Goal: Find contact information: Find contact information

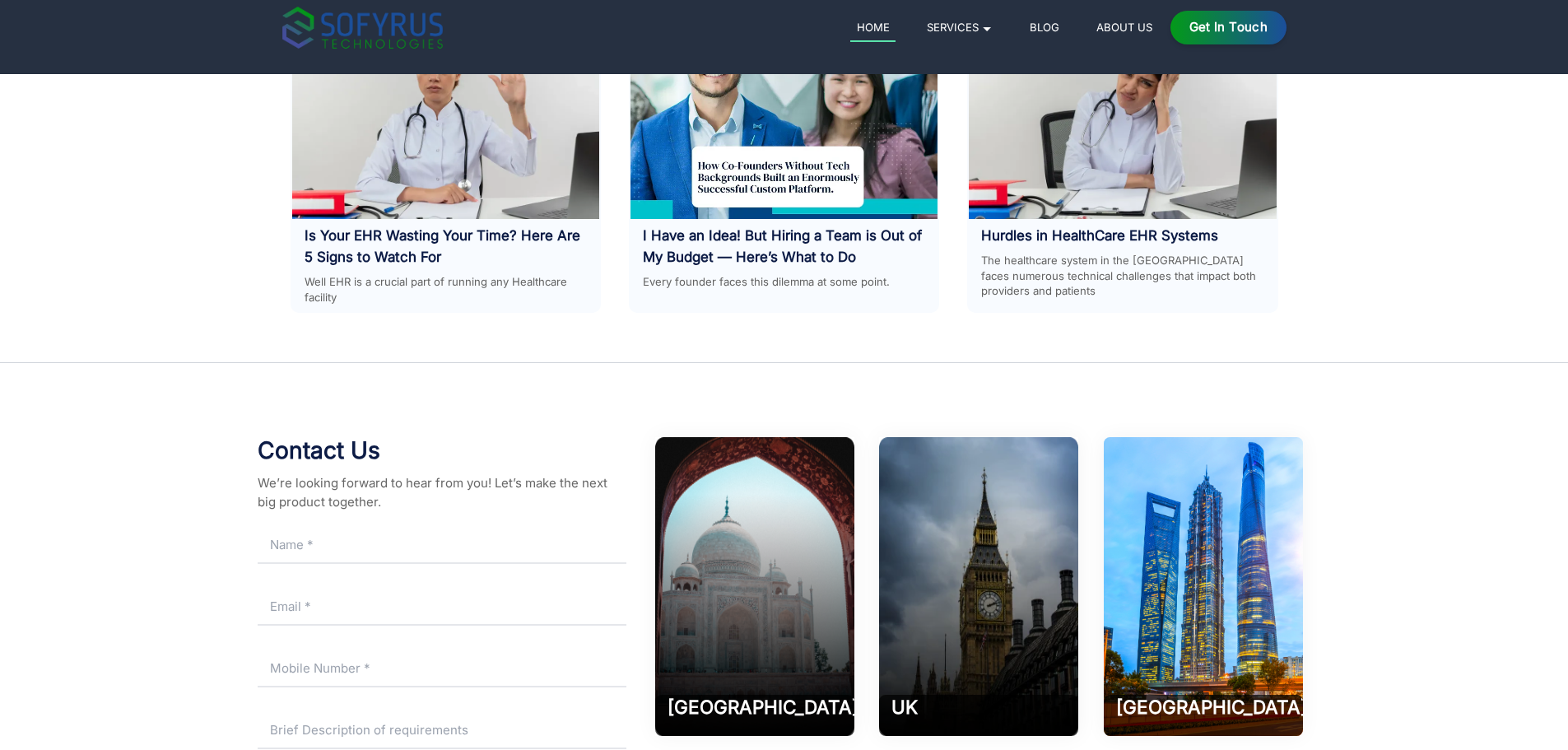
scroll to position [8199, 0]
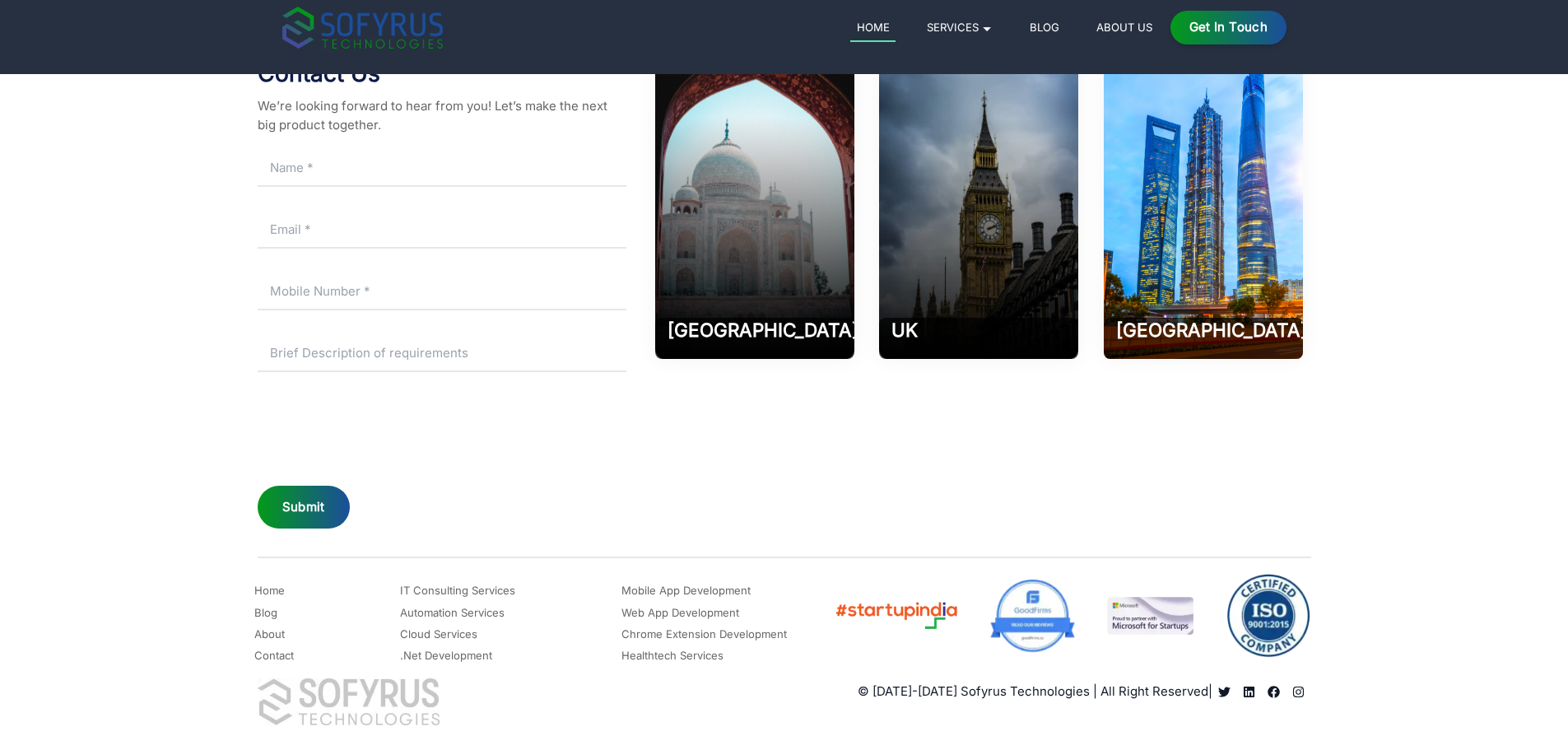
click at [279, 658] on link "Contact" at bounding box center [274, 655] width 39 height 20
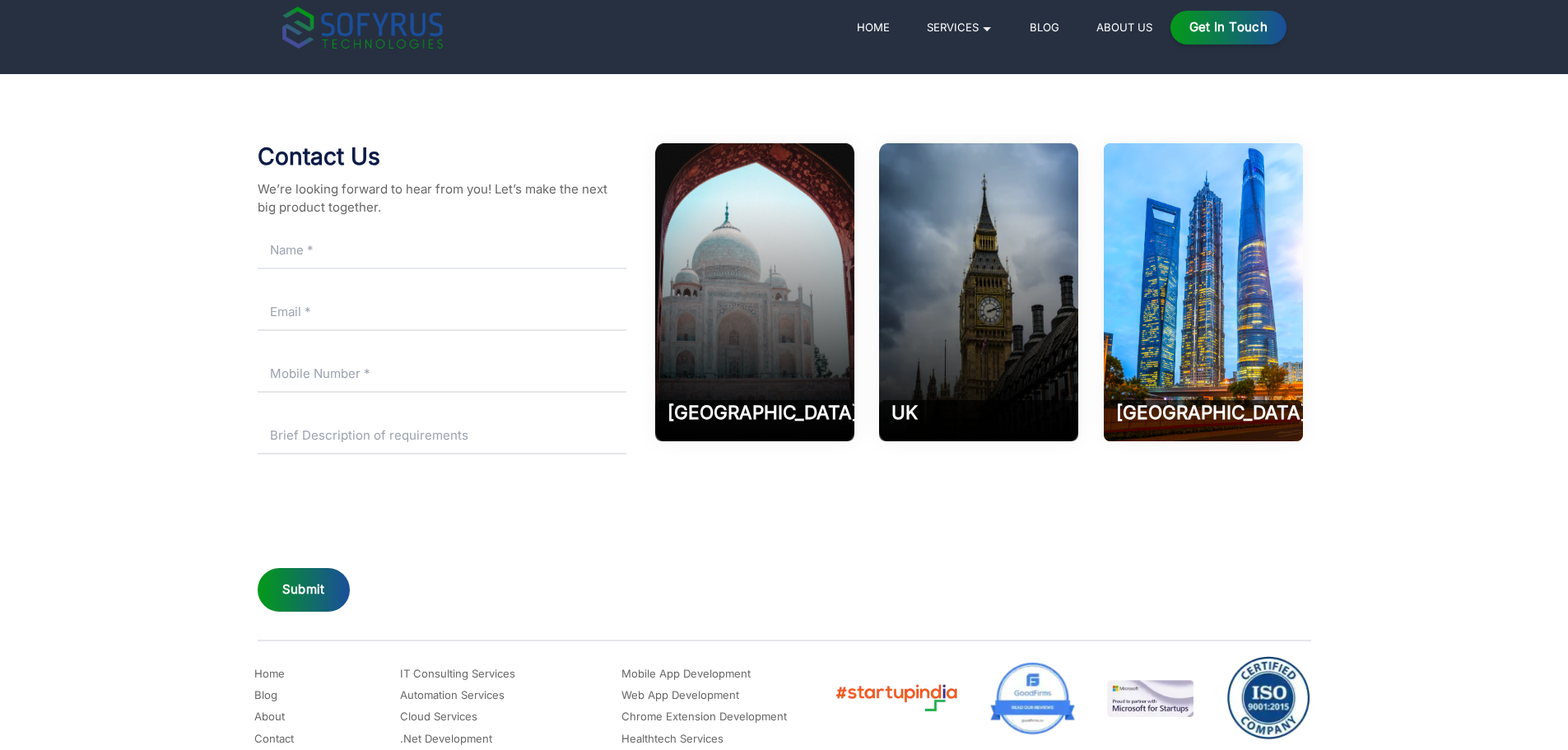
scroll to position [390, 0]
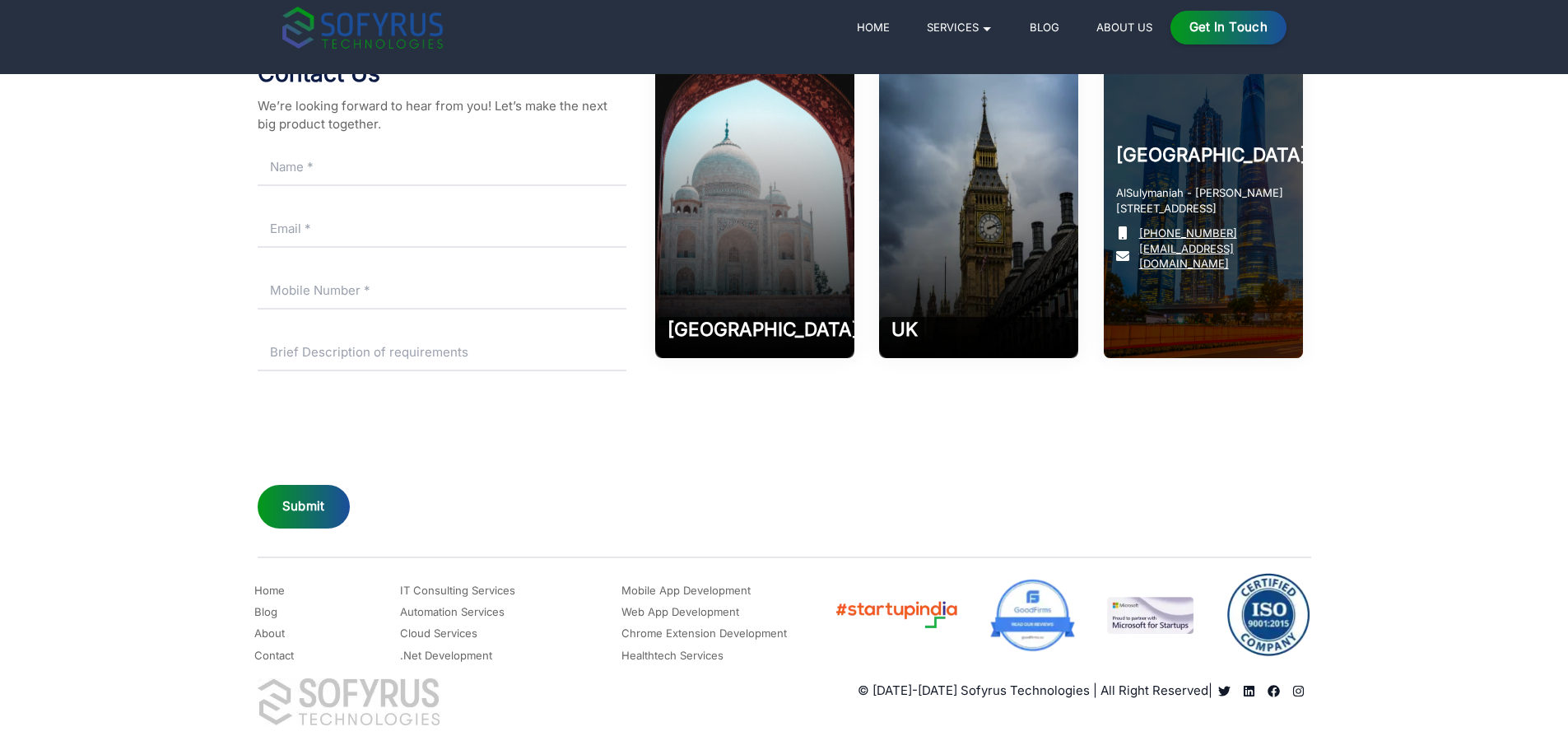
click at [1239, 157] on h2 "[GEOGRAPHIC_DATA]" at bounding box center [1203, 155] width 175 height 25
click at [1289, 344] on div "Riyadh AlSulymaniah - [PERSON_NAME][GEOGRAPHIC_DATA] 1 [PHONE_NUMBER] [EMAIL_AD…" at bounding box center [1203, 209] width 199 height 298
drag, startPoint x: 1245, startPoint y: 229, endPoint x: 1143, endPoint y: 233, distance: 102.1
click at [1143, 233] on p "[PHONE_NUMBER]" at bounding box center [1203, 233] width 175 height 15
copy link "966-5959-6363-5"
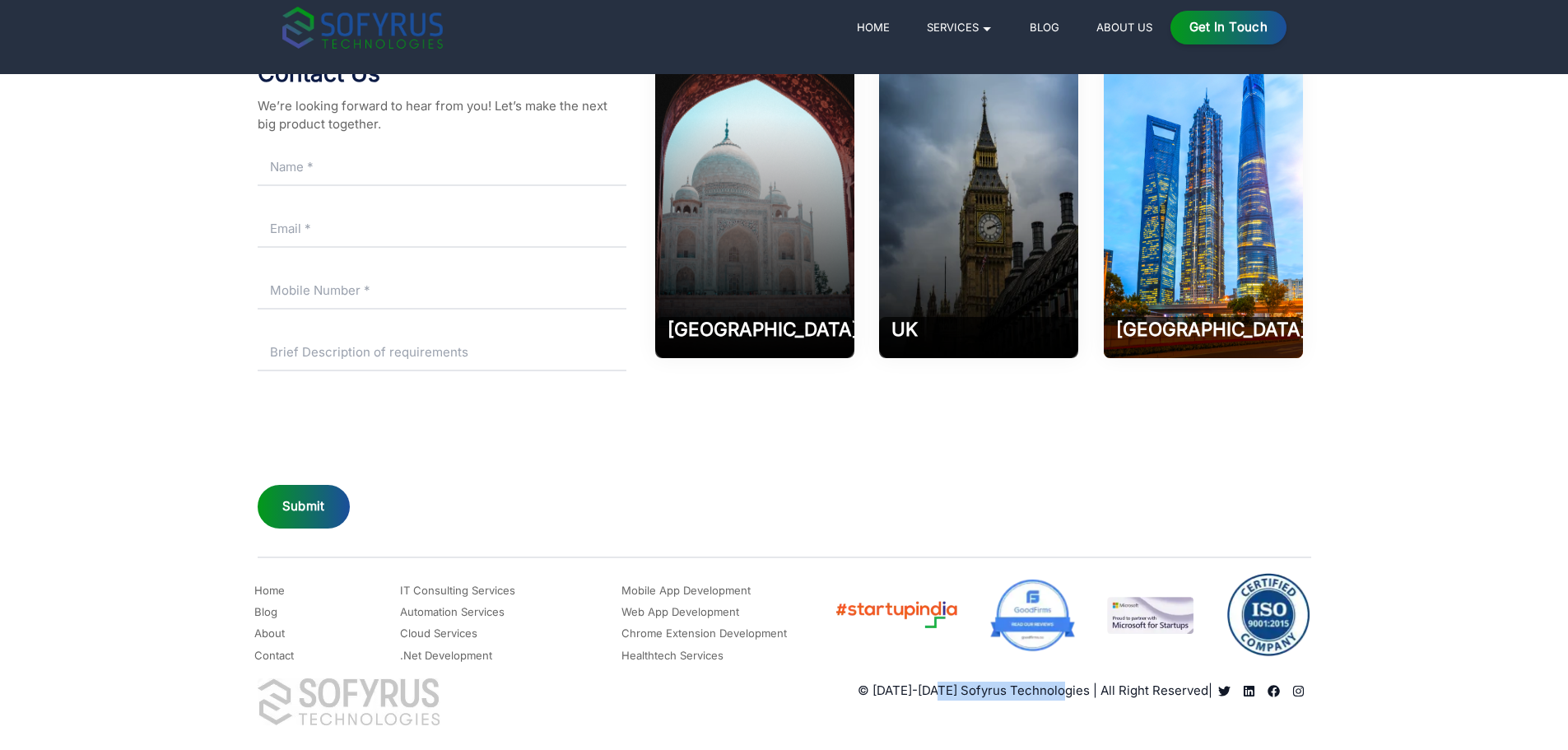
drag, startPoint x: 963, startPoint y: 694, endPoint x: 1085, endPoint y: 698, distance: 122.1
click at [1085, 698] on p "© [DATE]-[DATE] Sofyrus Technologies | All Right Reserved |" at bounding box center [1035, 690] width 355 height 19
copy p "Sofyrus Technologies"
